Goal: Information Seeking & Learning: Learn about a topic

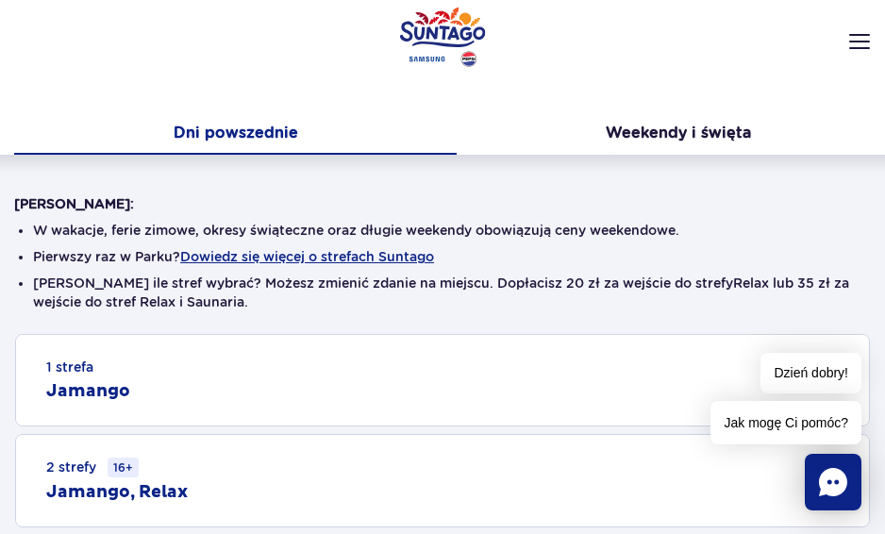
scroll to position [271, 0]
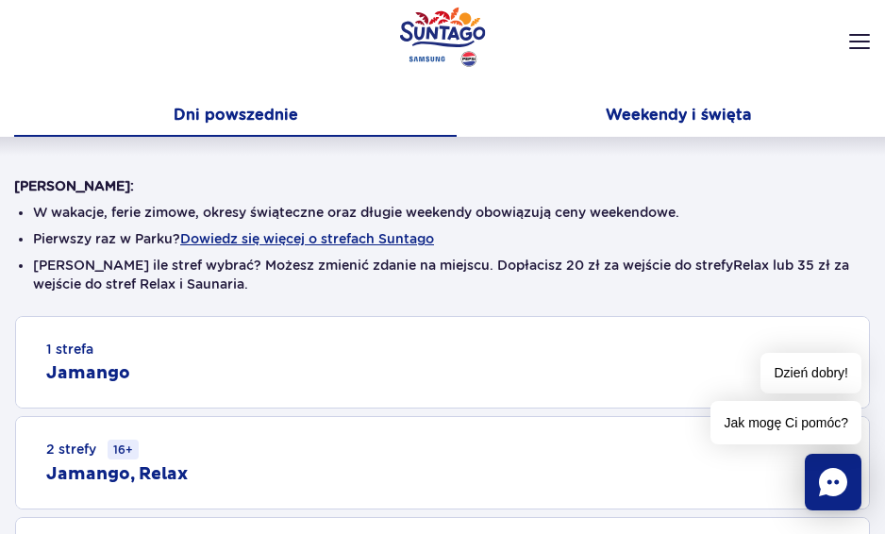
click at [617, 107] on button "Weekendy i święta" at bounding box center [678, 117] width 443 height 40
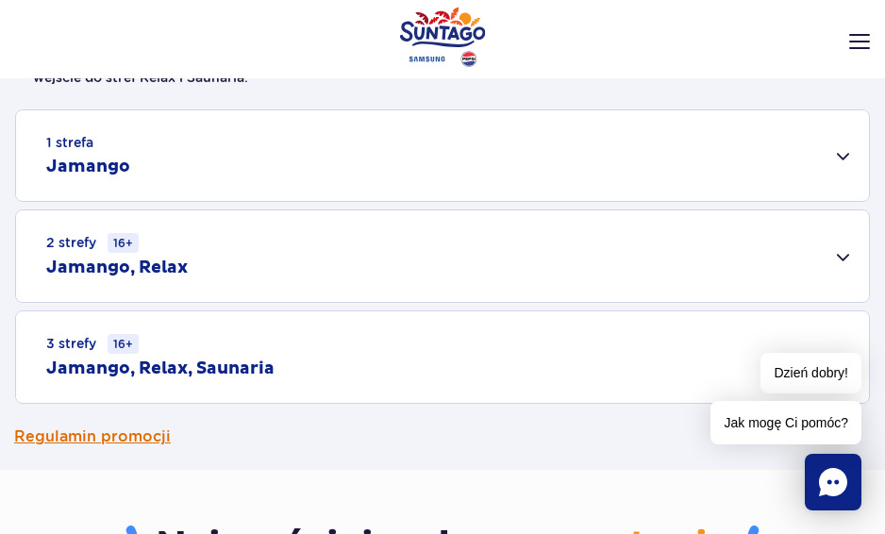
scroll to position [566, 0]
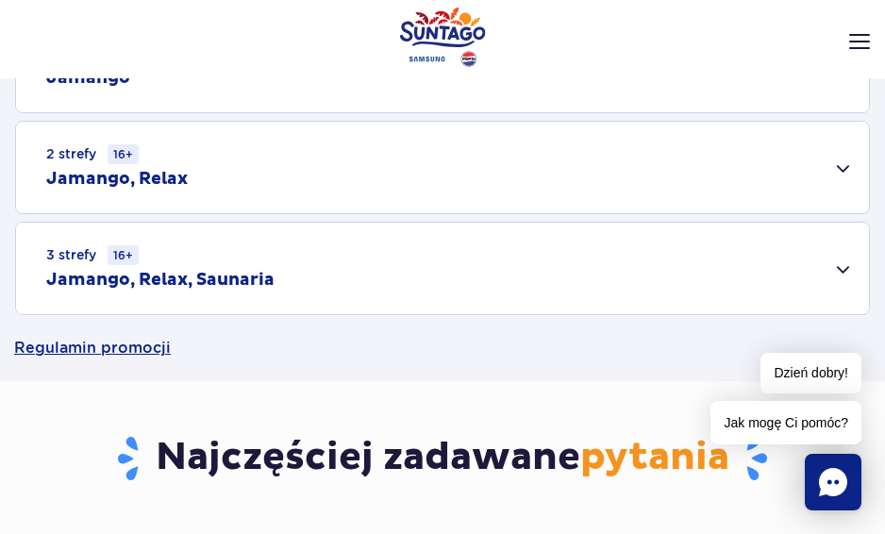
click at [849, 269] on div "3 strefy 16+ Jamango, Relax, Saunaria" at bounding box center [442, 269] width 853 height 92
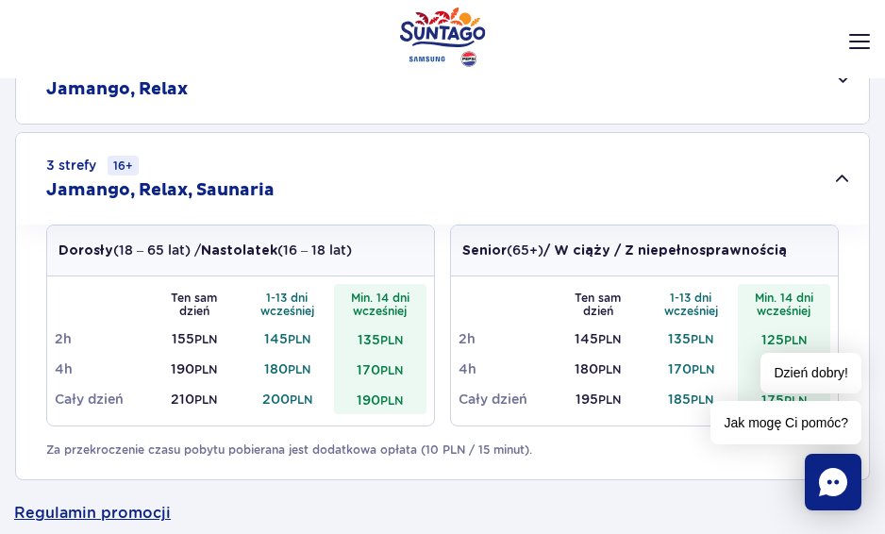
scroll to position [561, 0]
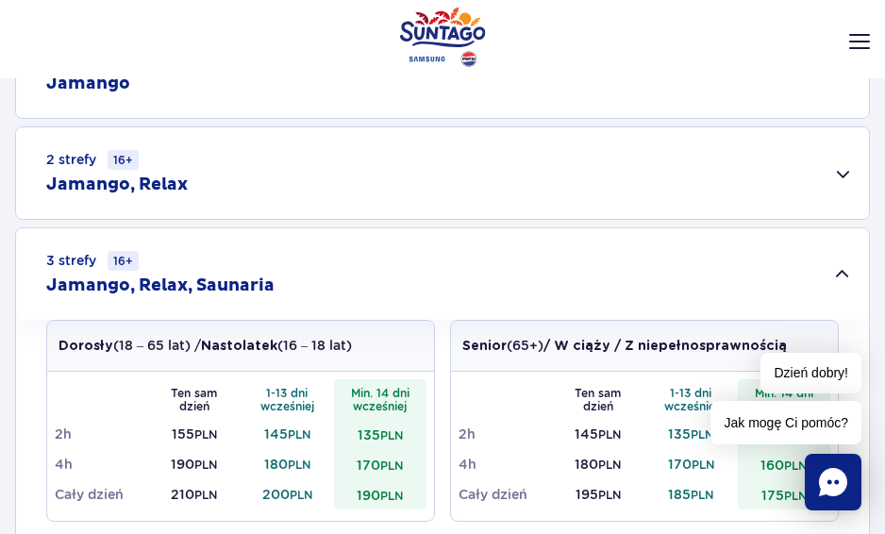
click at [854, 173] on div "2 strefy 16+ Jamango, Relax" at bounding box center [442, 173] width 853 height 92
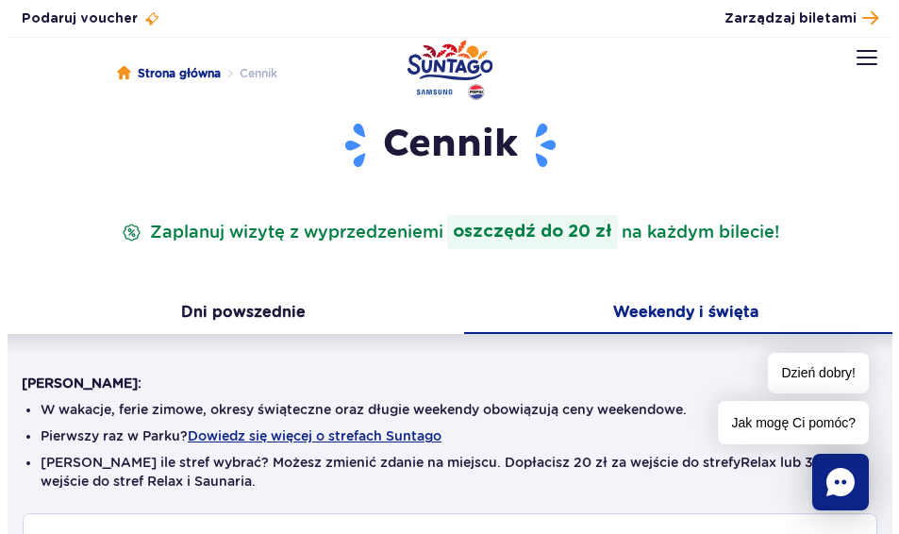
scroll to position [0, 0]
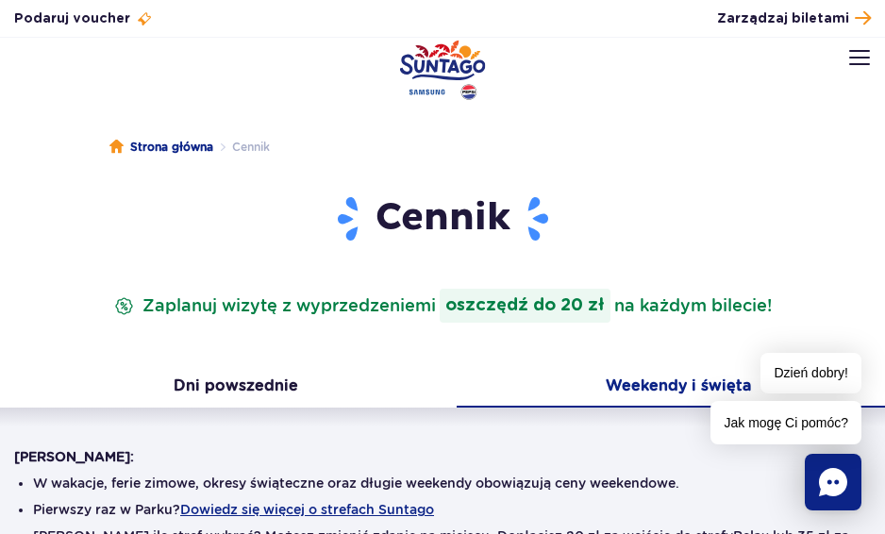
click at [863, 59] on img at bounding box center [859, 57] width 21 height 15
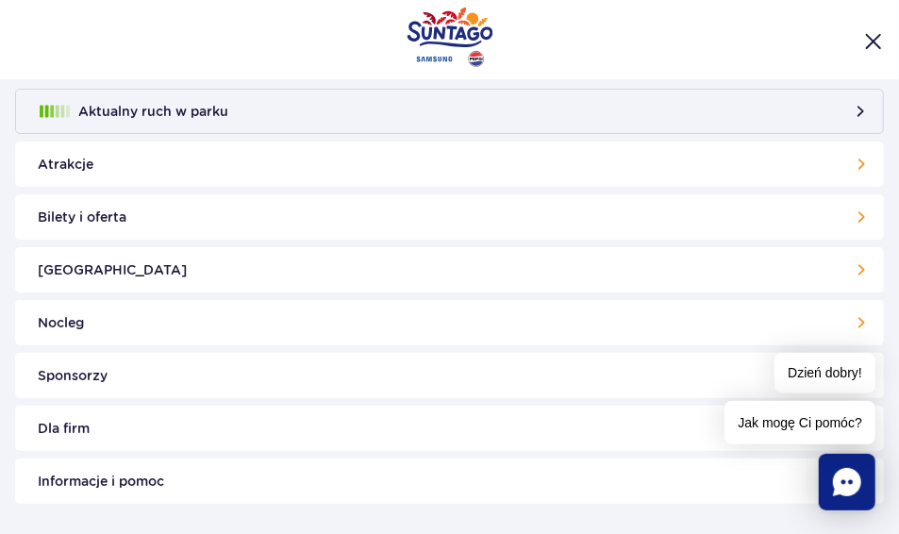
click at [395, 161] on link "Atrakcje" at bounding box center [449, 164] width 869 height 45
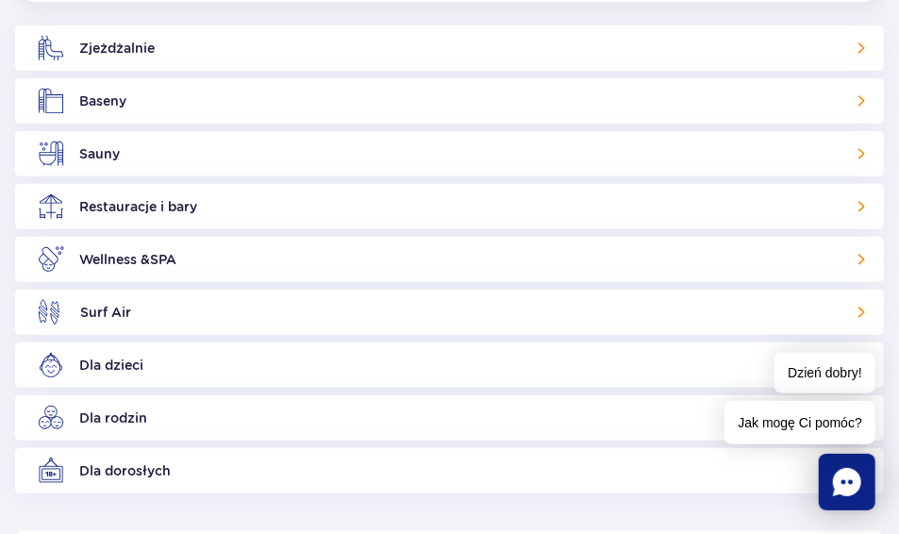
scroll to position [181, 0]
click at [107, 103] on link "Baseny" at bounding box center [449, 101] width 869 height 45
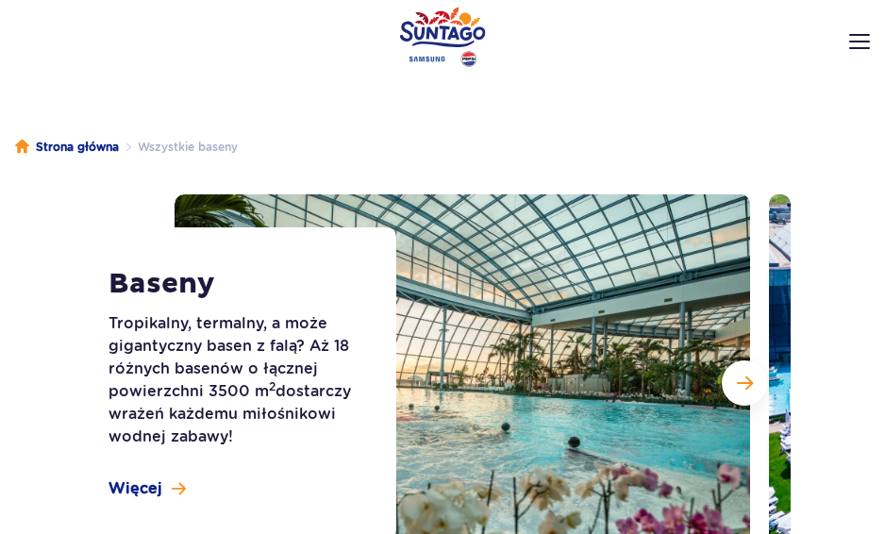
click at [737, 375] on span "Następny slajd" at bounding box center [745, 383] width 16 height 17
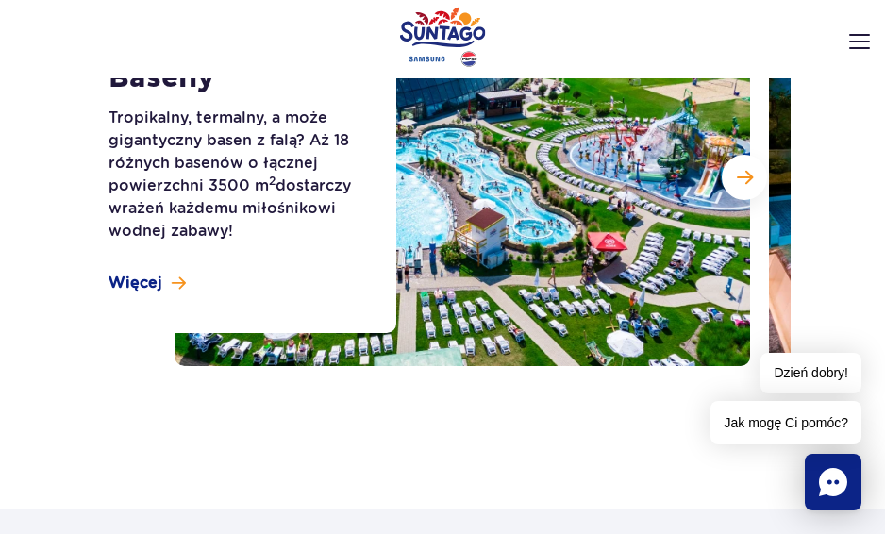
scroll to position [150, 0]
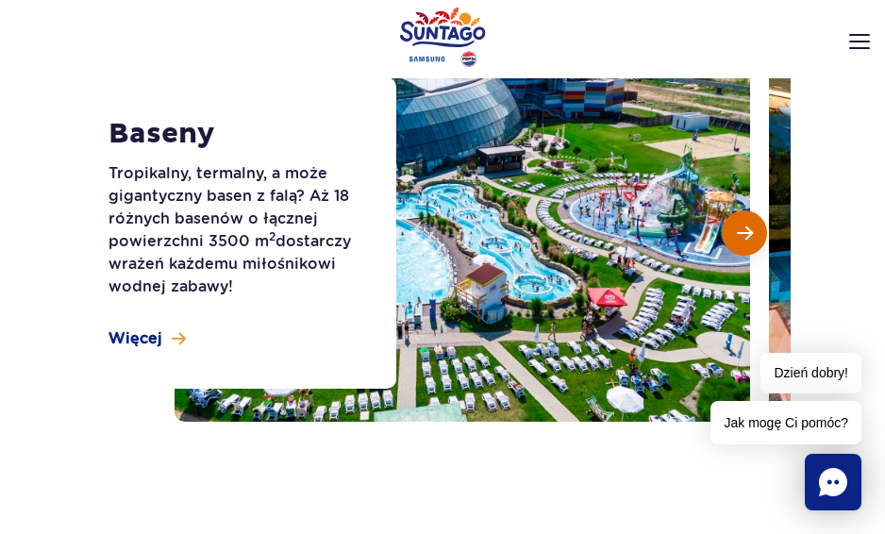
click at [749, 235] on span "Następny slajd" at bounding box center [745, 233] width 16 height 17
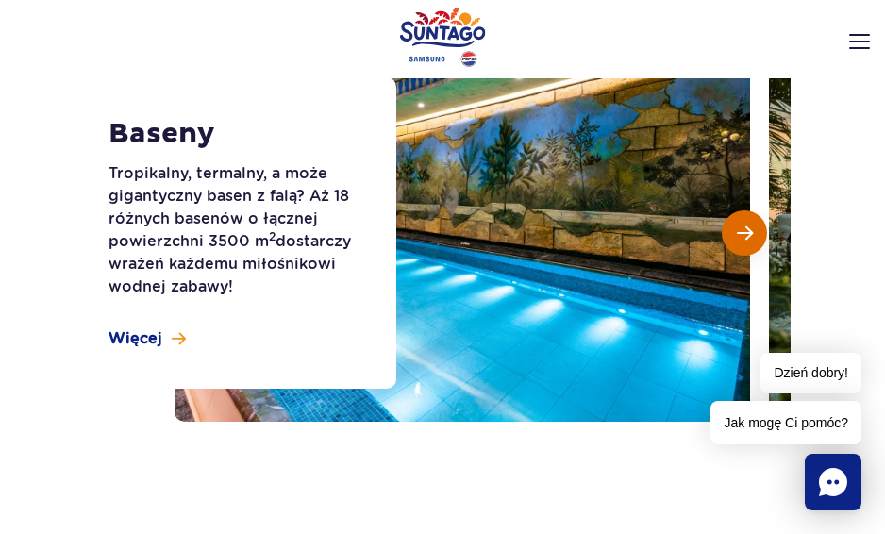
click at [749, 235] on span "Następny slajd" at bounding box center [745, 233] width 16 height 17
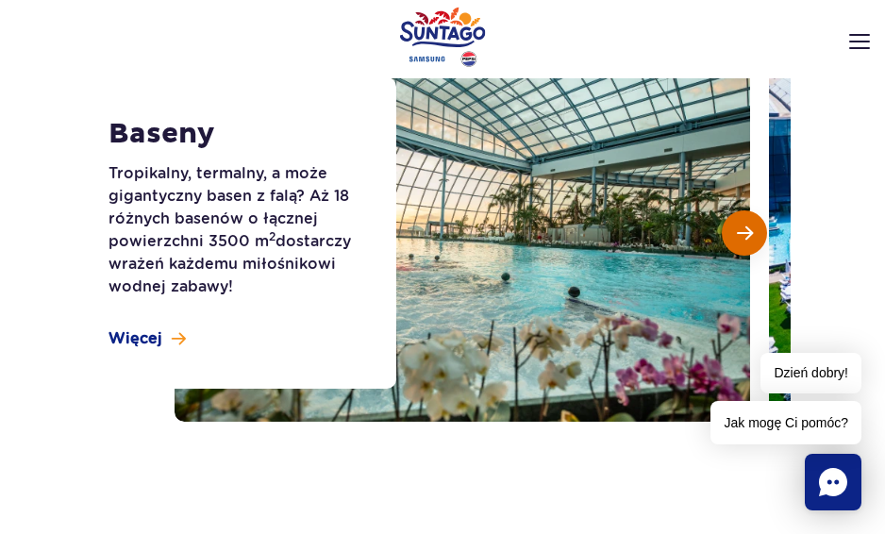
click at [749, 235] on span "Następny slajd" at bounding box center [745, 233] width 16 height 17
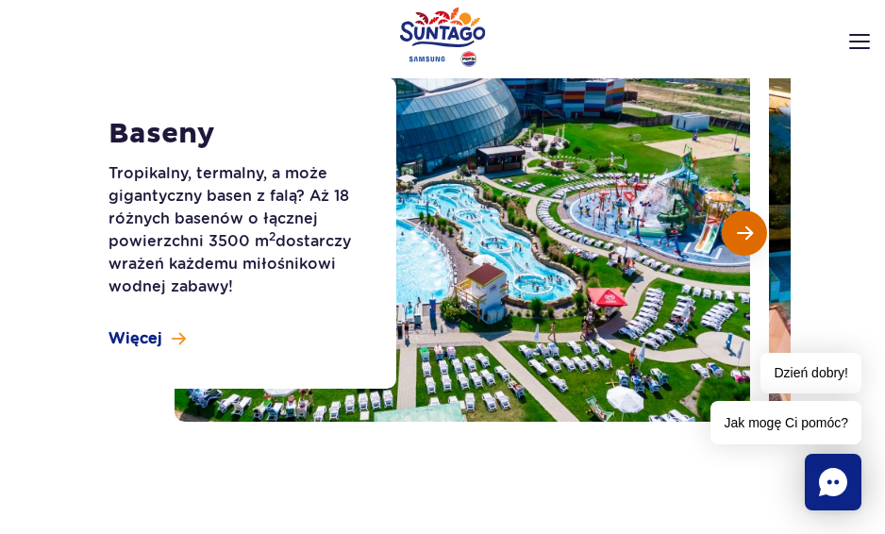
click at [749, 235] on span "Następny slajd" at bounding box center [745, 233] width 16 height 17
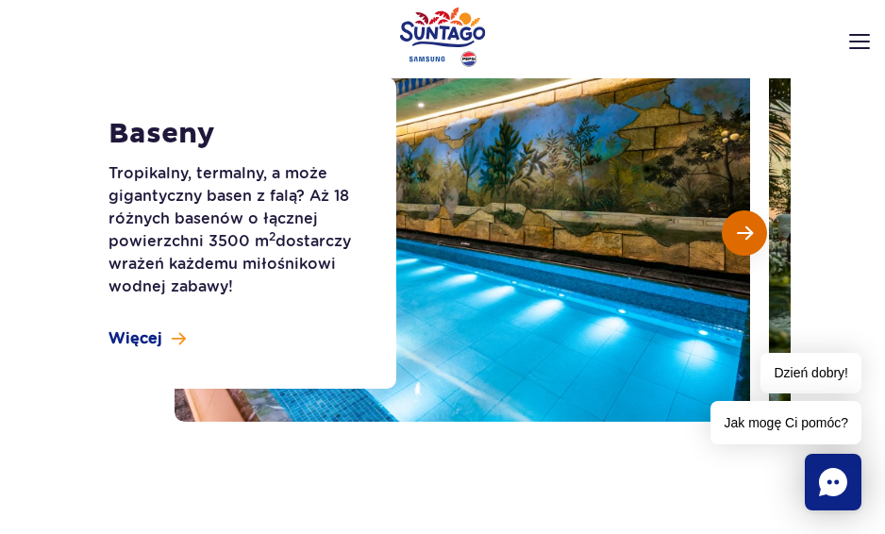
click at [749, 235] on span "Następny slajd" at bounding box center [745, 233] width 16 height 17
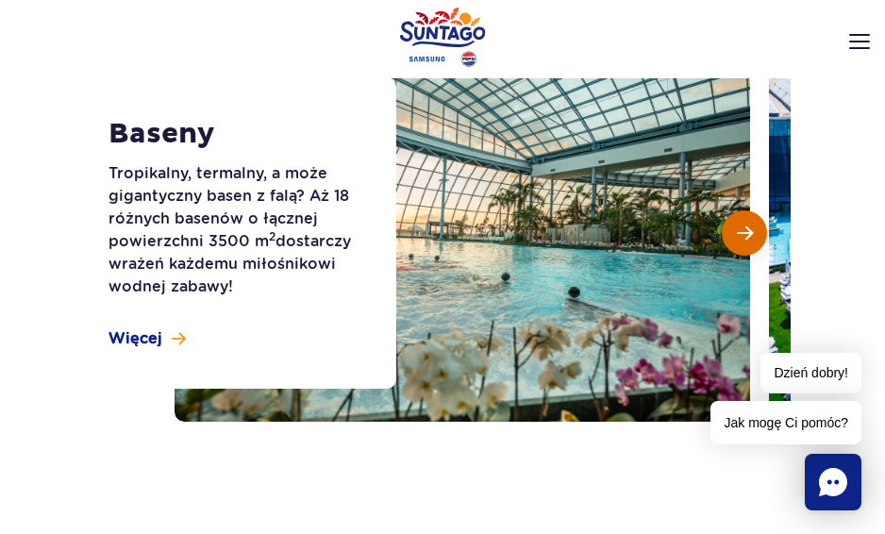
click at [749, 235] on span "Następny slajd" at bounding box center [745, 233] width 16 height 17
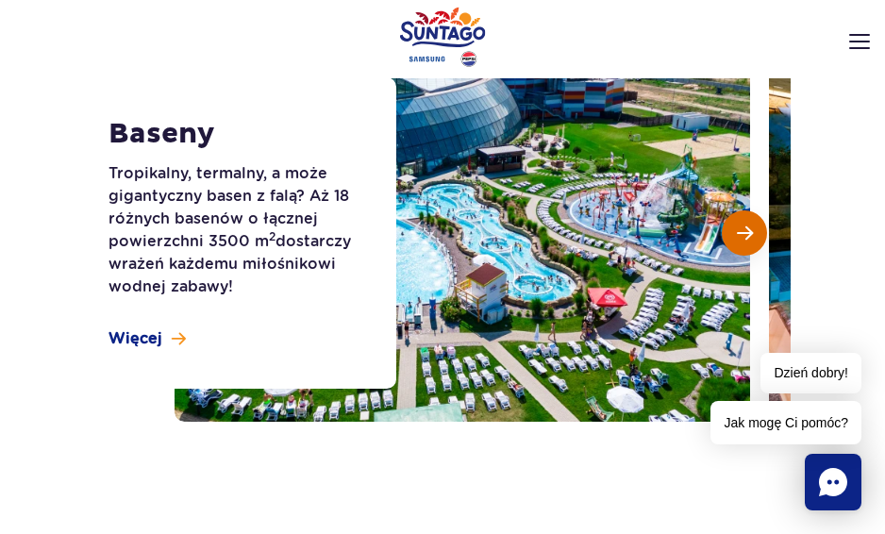
click at [749, 235] on span "Następny slajd" at bounding box center [745, 233] width 16 height 17
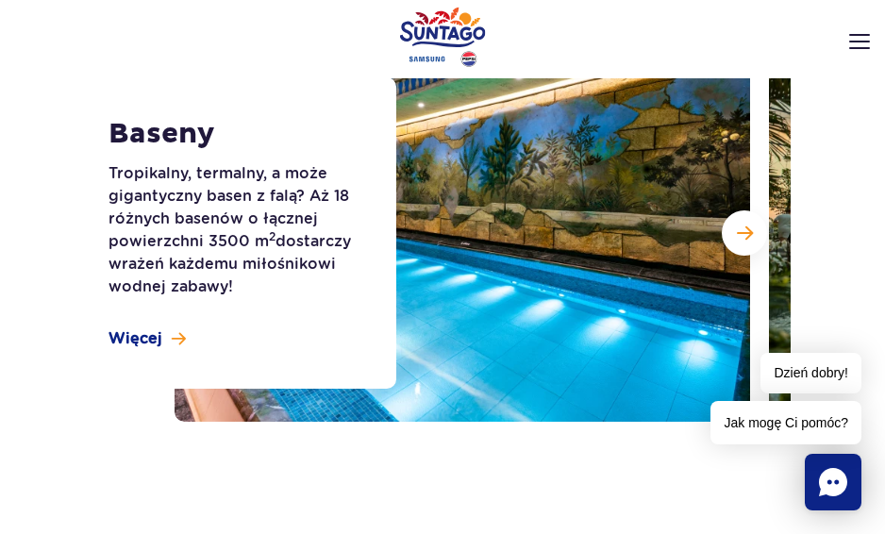
scroll to position [0, 0]
